Goal: Information Seeking & Learning: Learn about a topic

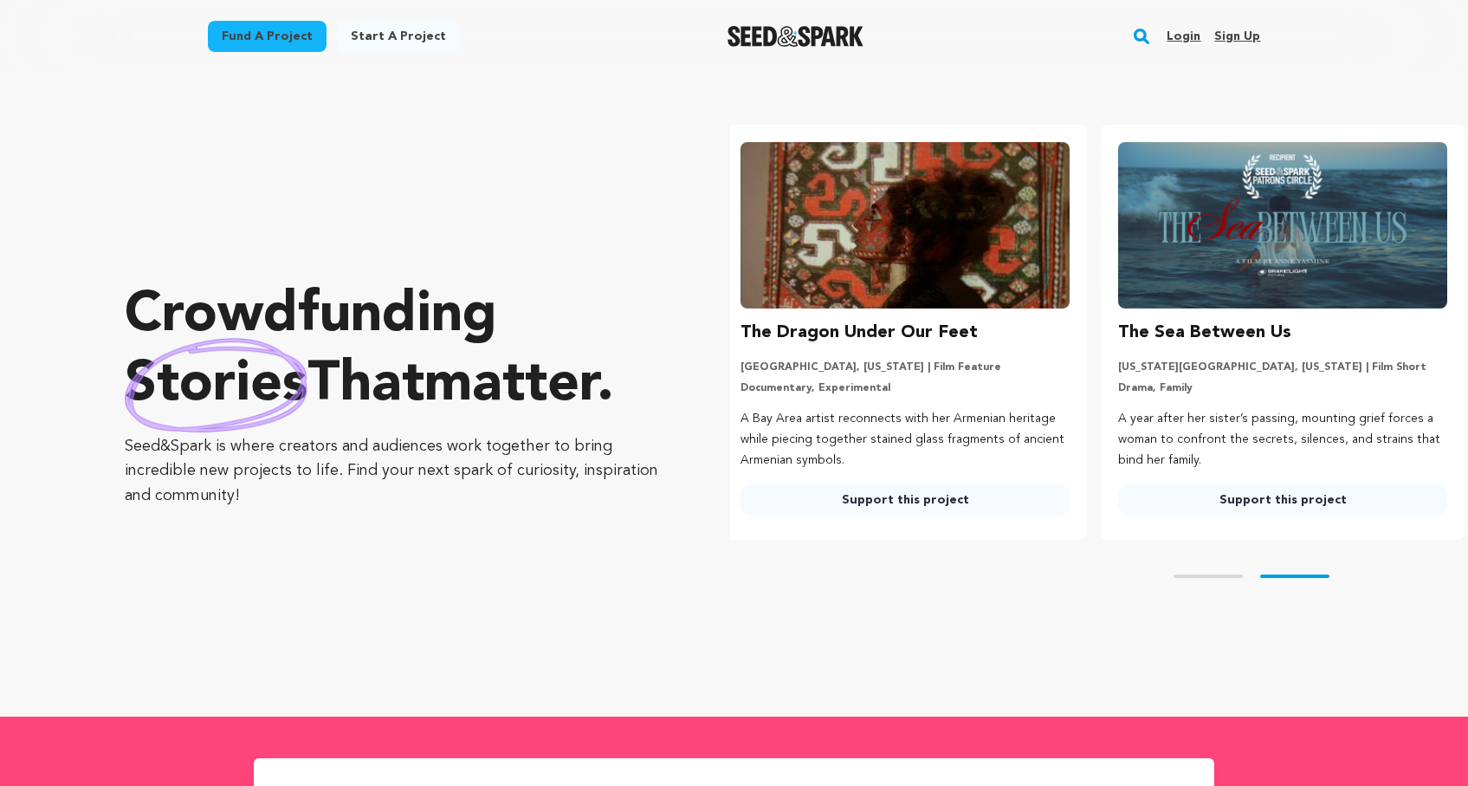
scroll to position [0, 392]
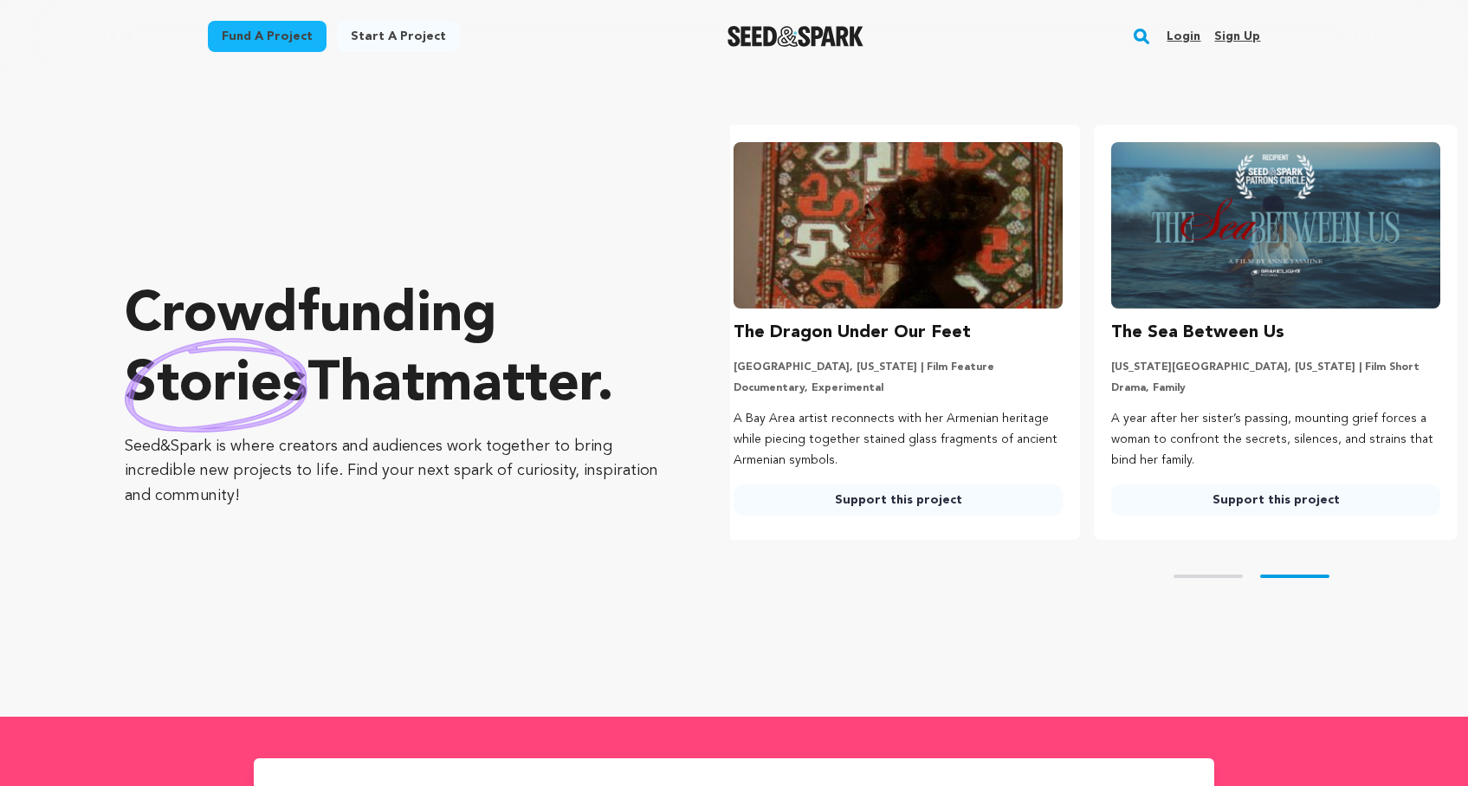
click at [1146, 35] on rect "button" at bounding box center [1141, 36] width 21 height 21
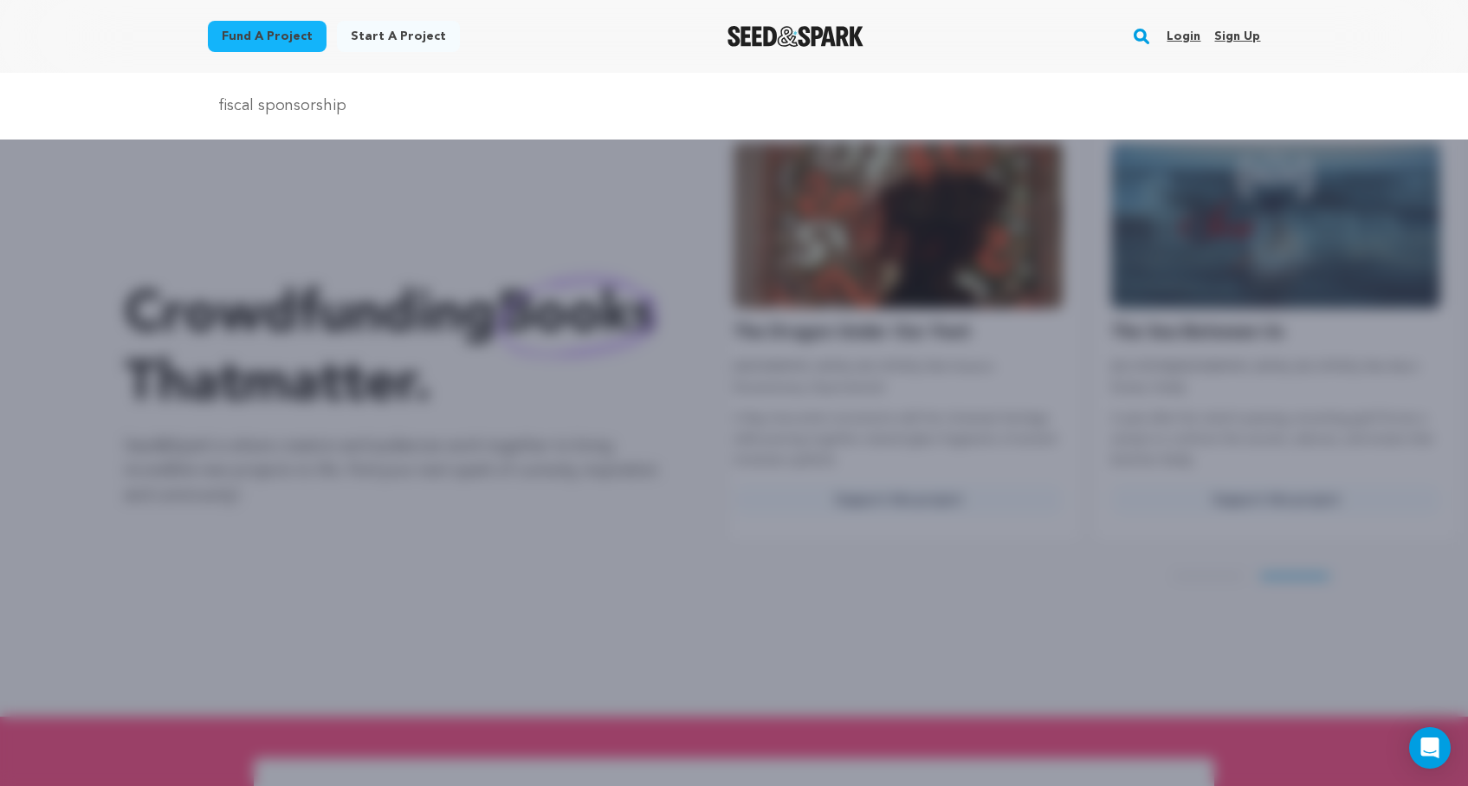
type input "fiscal sponsorship"
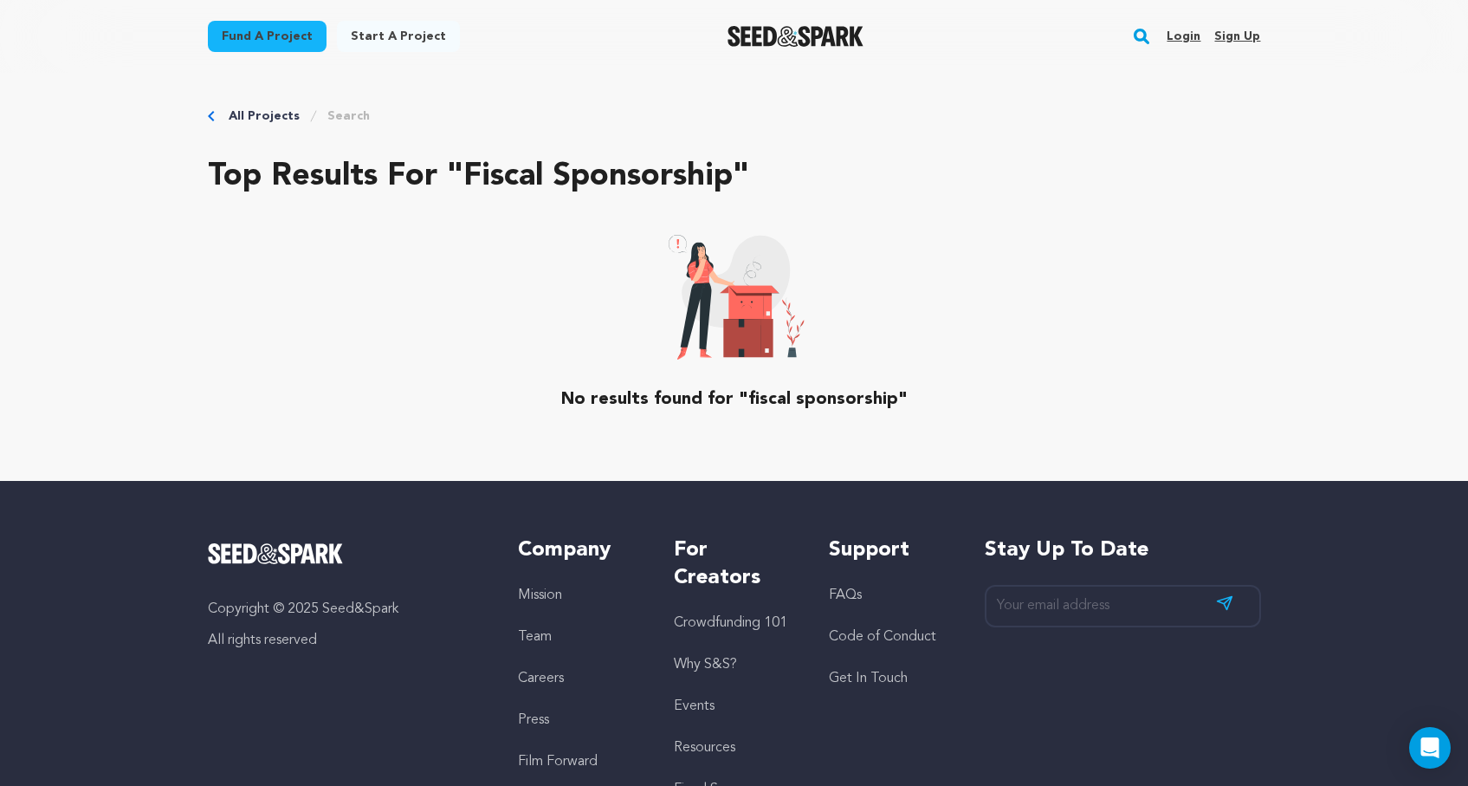
click at [532, 638] on link "Team" at bounding box center [535, 637] width 34 height 14
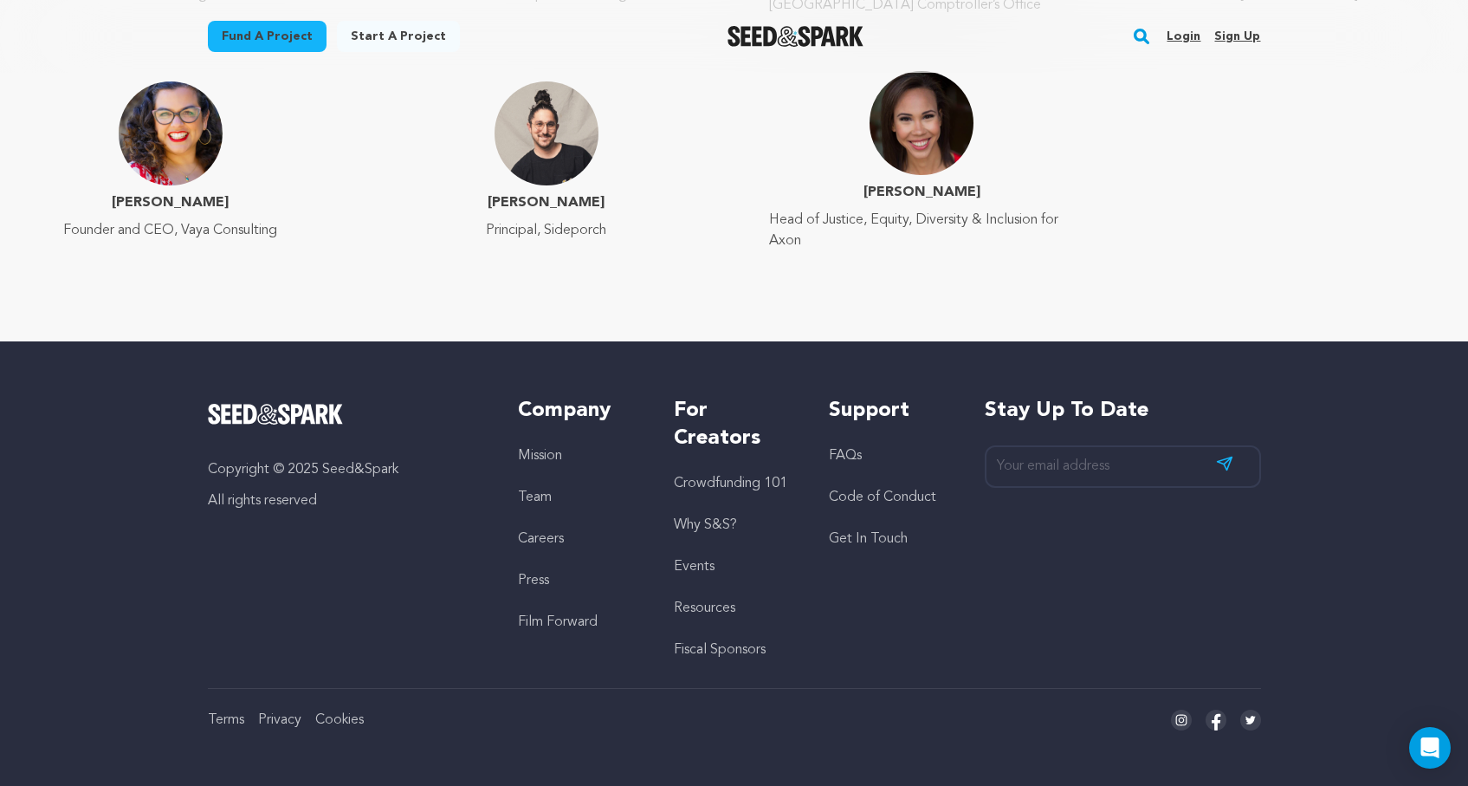
scroll to position [2853, 0]
click at [750, 645] on link "Fiscal Sponsors" at bounding box center [720, 650] width 92 height 14
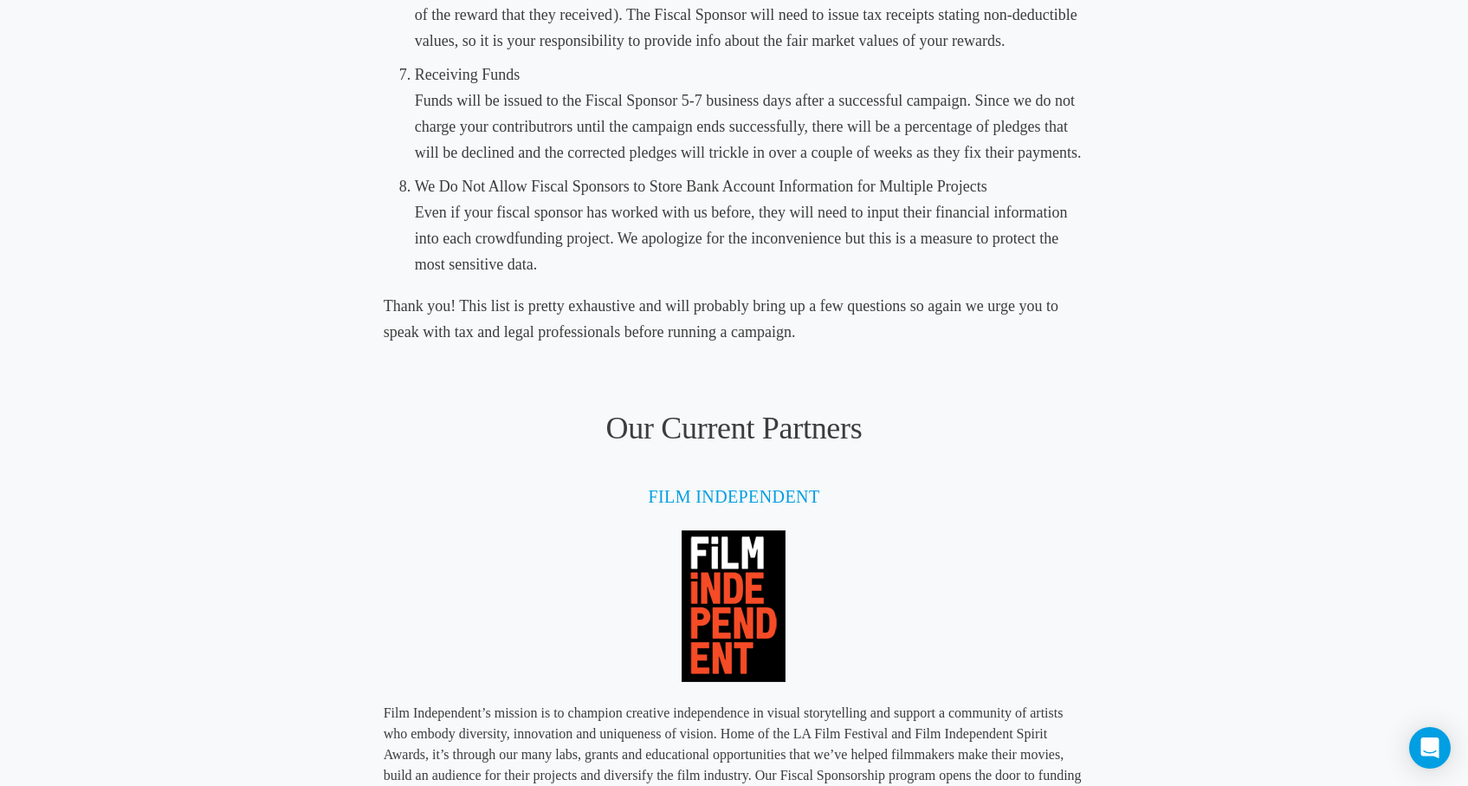
scroll to position [1628, 0]
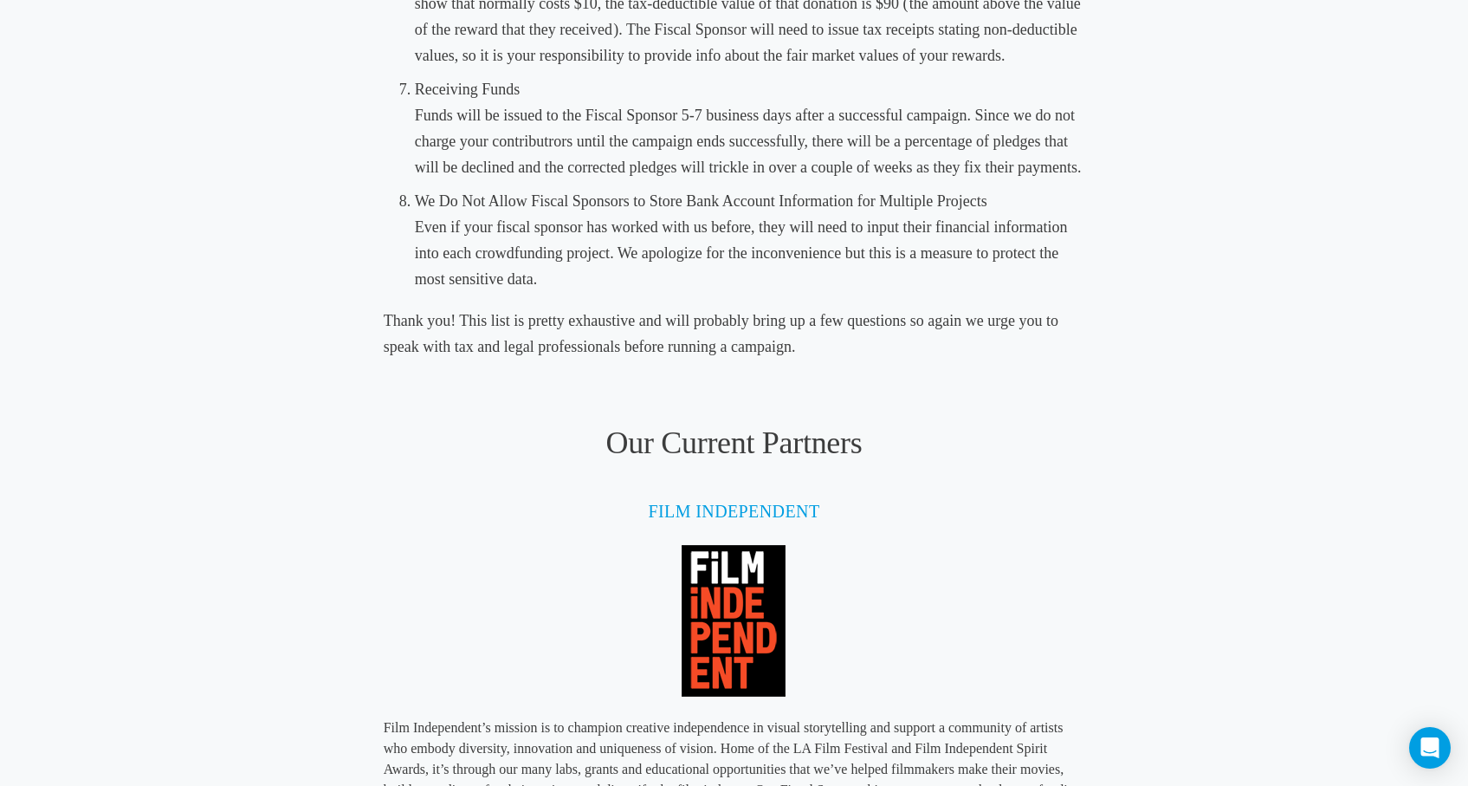
scroll to position [1568, 0]
